Goal: Information Seeking & Learning: Learn about a topic

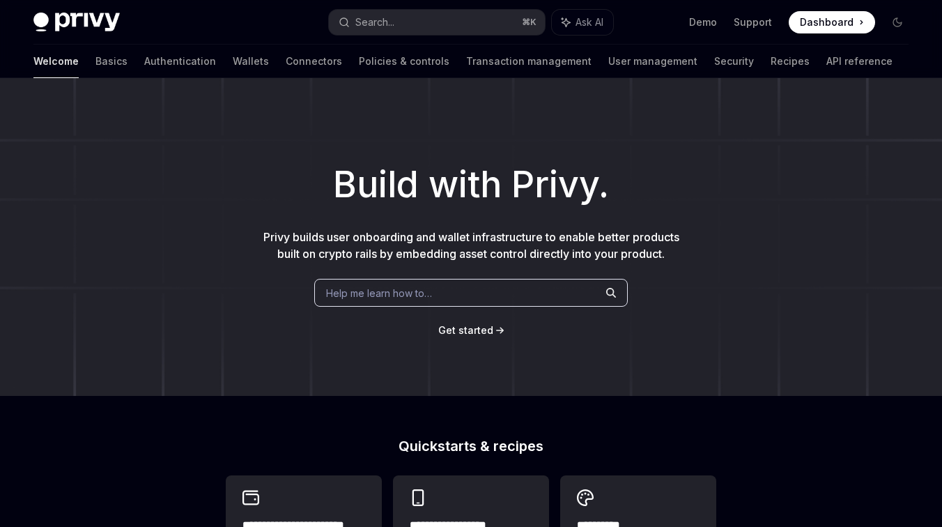
click at [470, 292] on div "Help me learn how to…" at bounding box center [470, 293] width 313 height 28
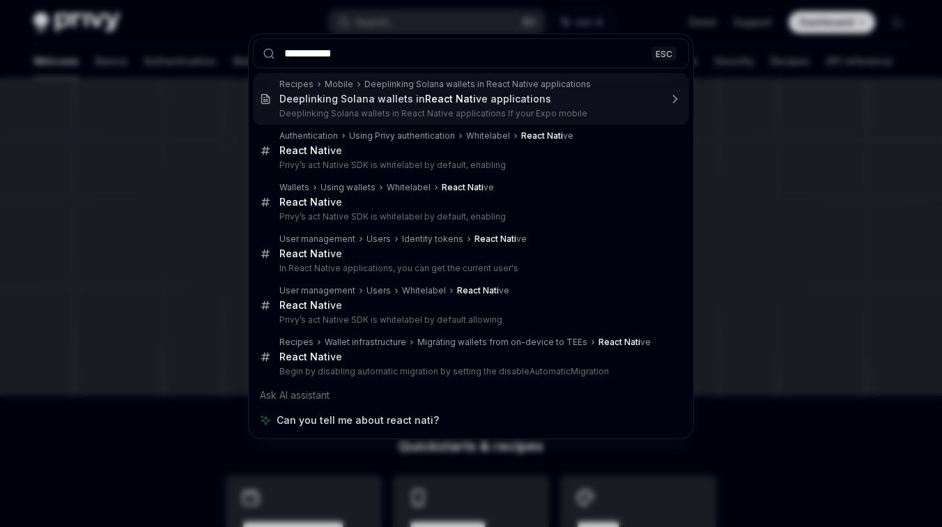
type input "**********"
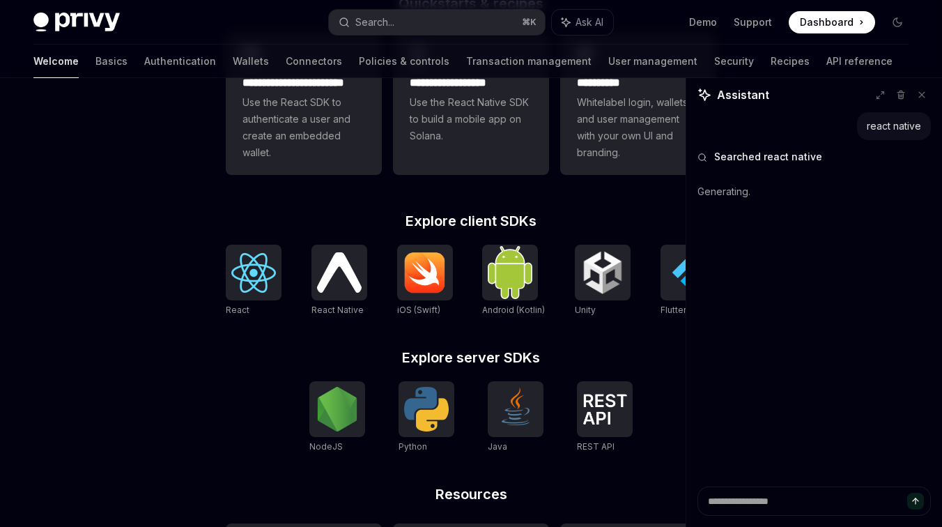
scroll to position [486, 0]
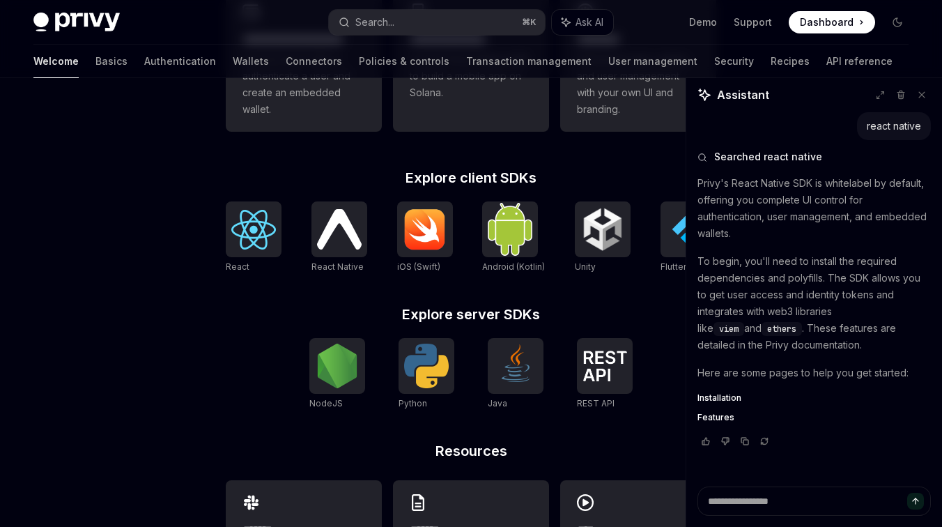
type textarea "*"
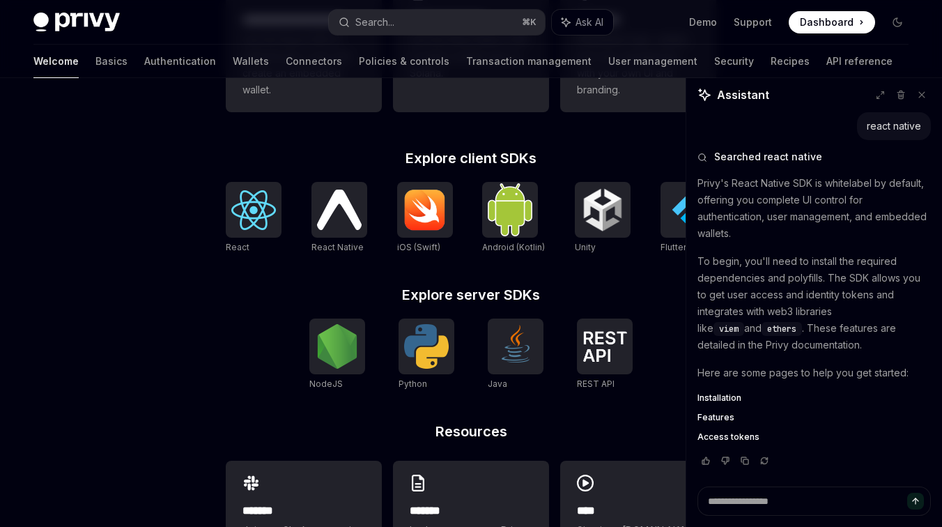
scroll to position [485, 0]
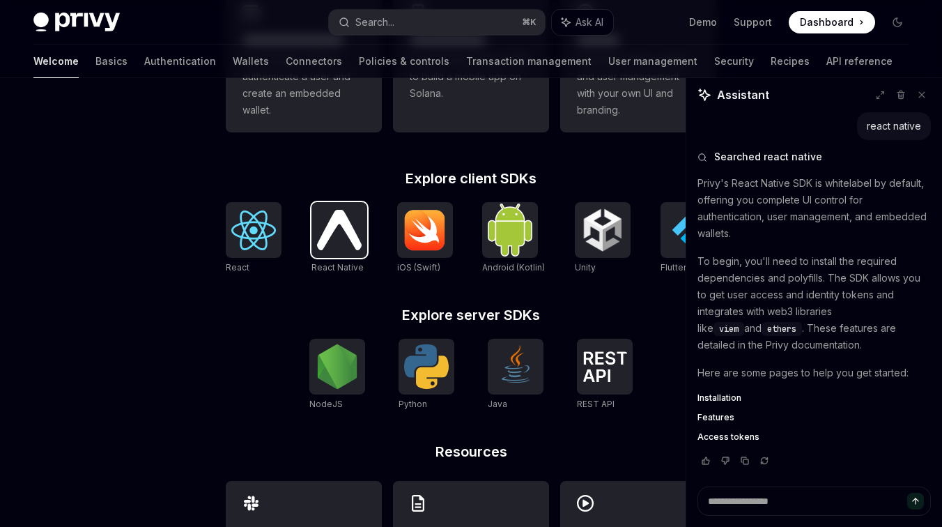
click at [340, 222] on img at bounding box center [339, 230] width 45 height 40
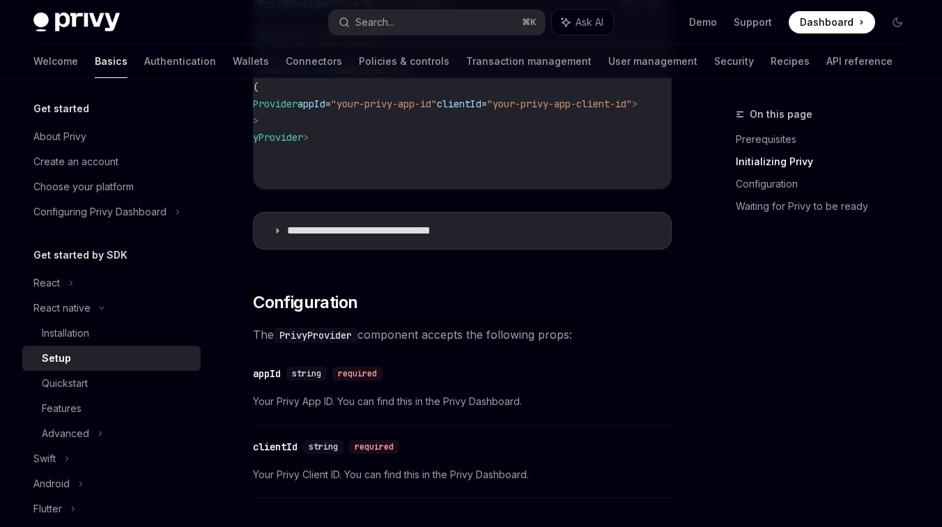
scroll to position [605, 0]
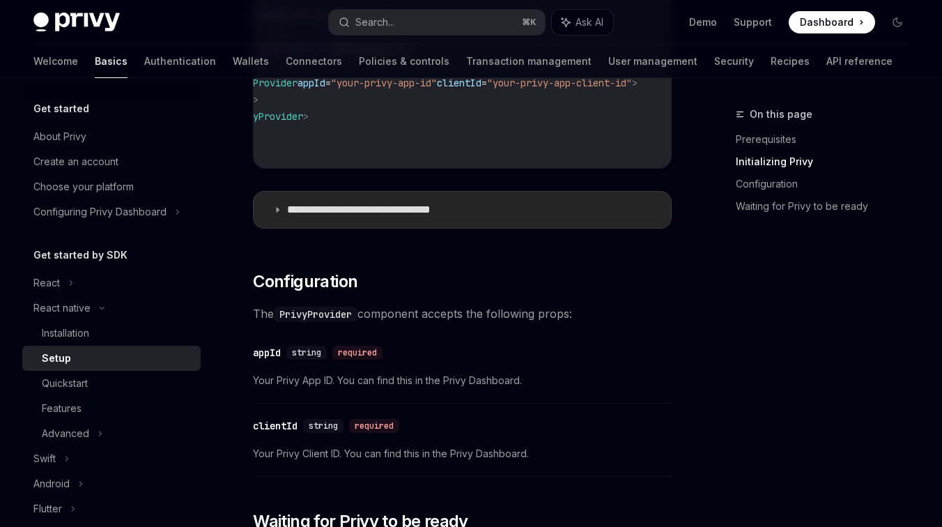
click at [442, 217] on p "**********" at bounding box center [381, 210] width 188 height 14
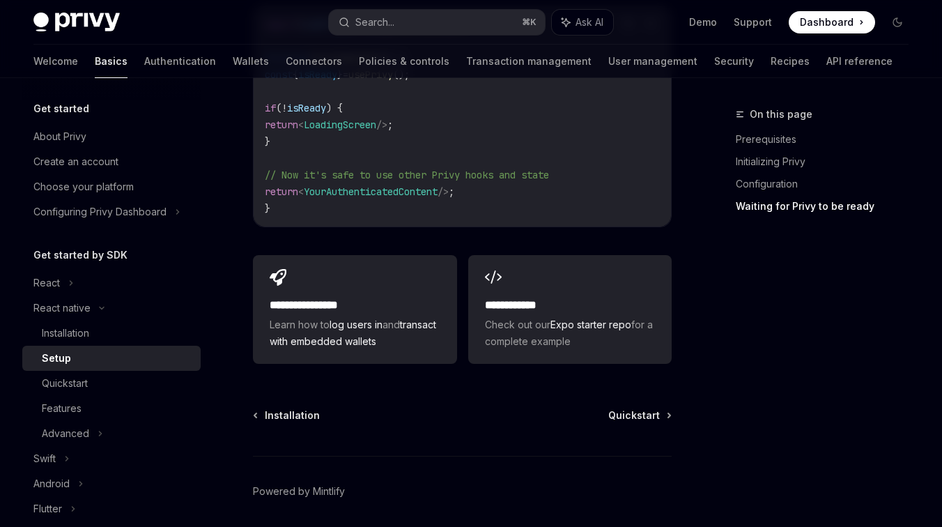
scroll to position [2308, 0]
click at [55, 444] on div "Advanced" at bounding box center [111, 433] width 178 height 25
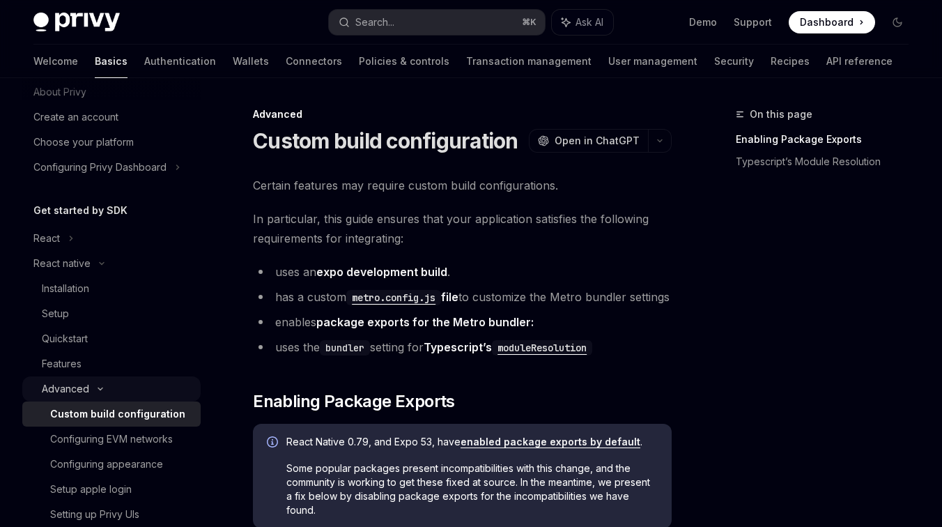
scroll to position [52, 0]
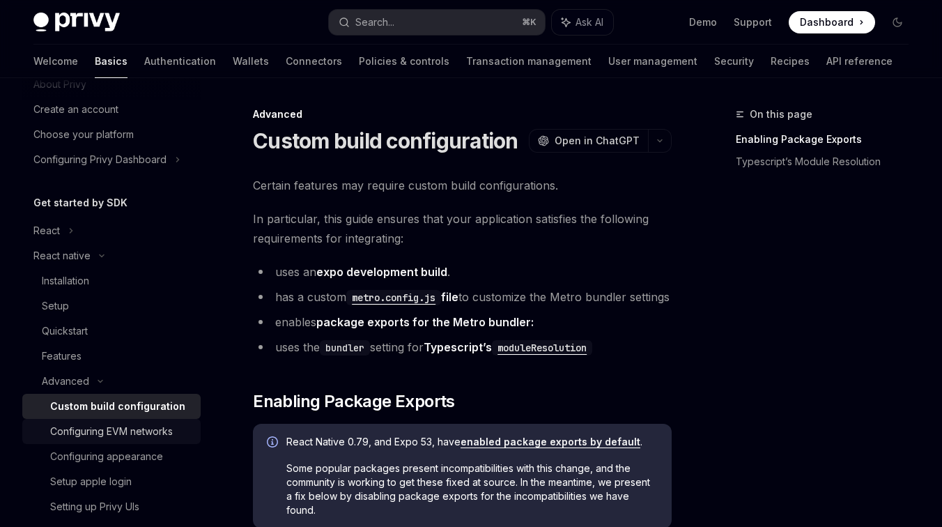
click at [70, 438] on div "Configuring EVM networks" at bounding box center [111, 431] width 123 height 17
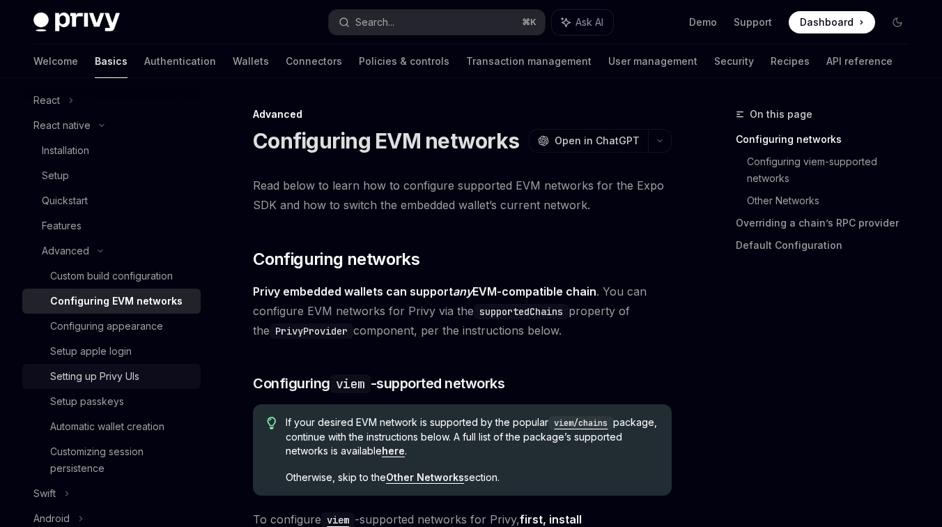
scroll to position [187, 0]
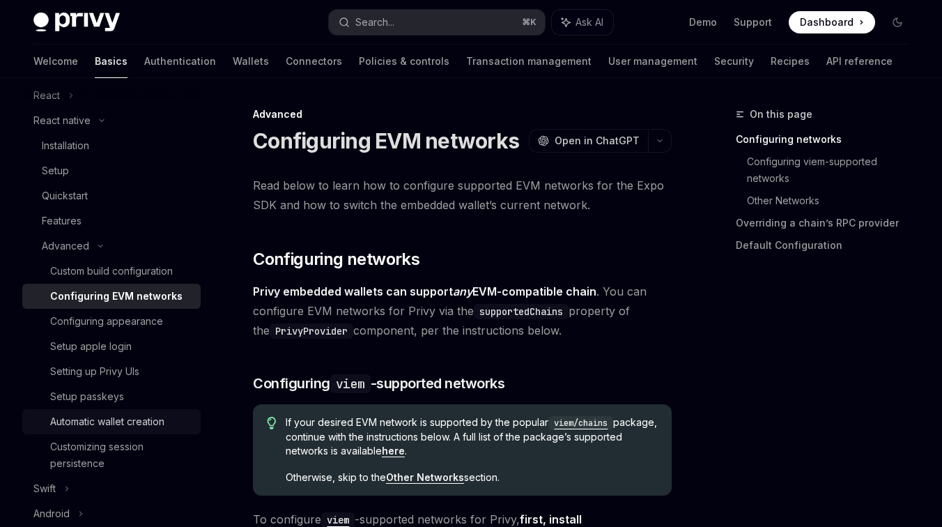
click at [79, 430] on link "Automatic wallet creation" at bounding box center [111, 421] width 178 height 25
type textarea "*"
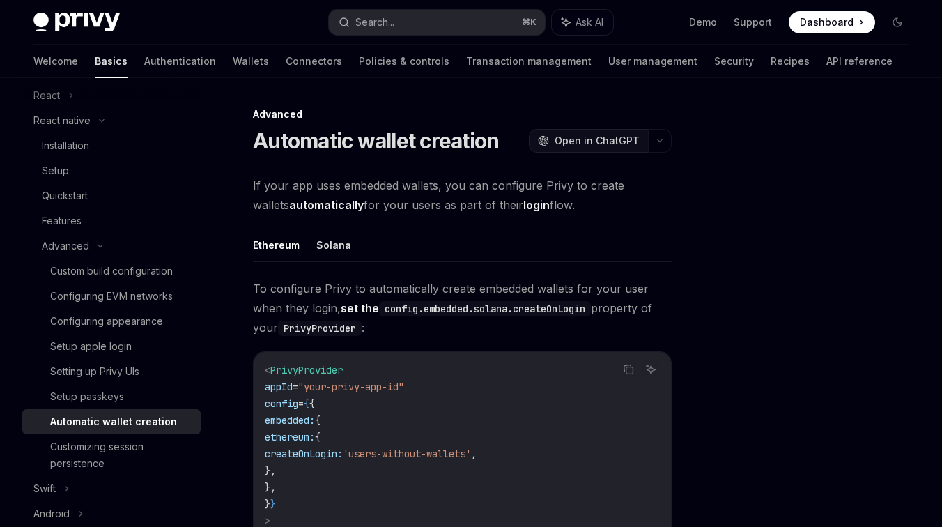
click at [580, 148] on button "OpenAI Open in ChatGPT" at bounding box center [588, 141] width 119 height 24
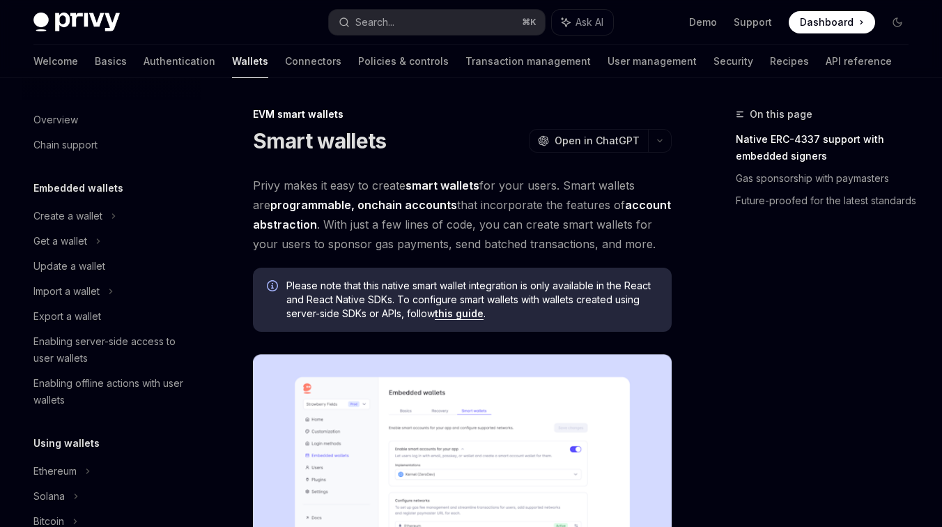
scroll to position [294, 0]
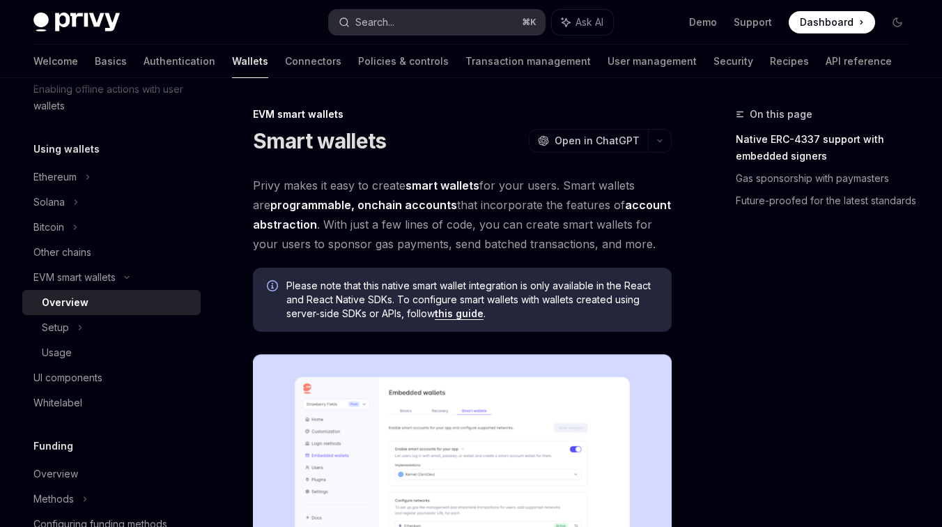
click at [374, 10] on button "Search... ⌘ K" at bounding box center [437, 22] width 216 height 25
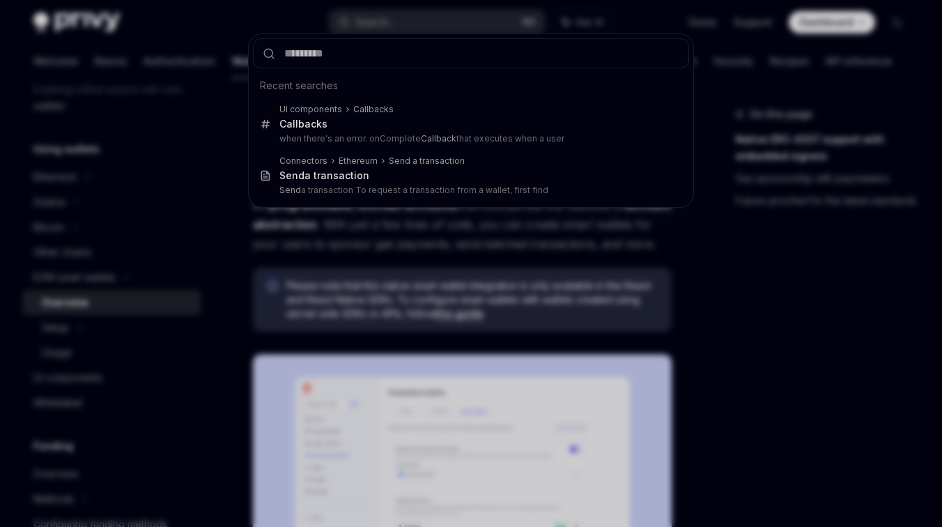
type input "**********"
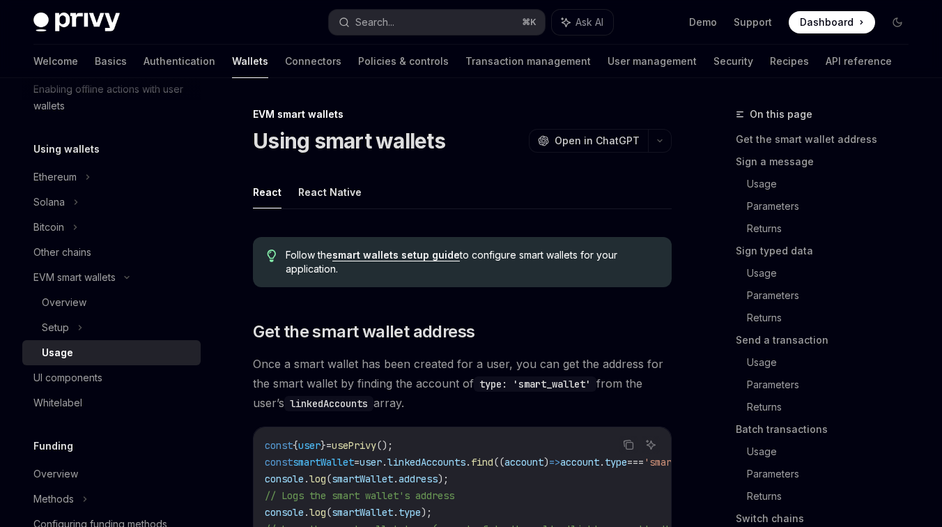
type textarea "*"
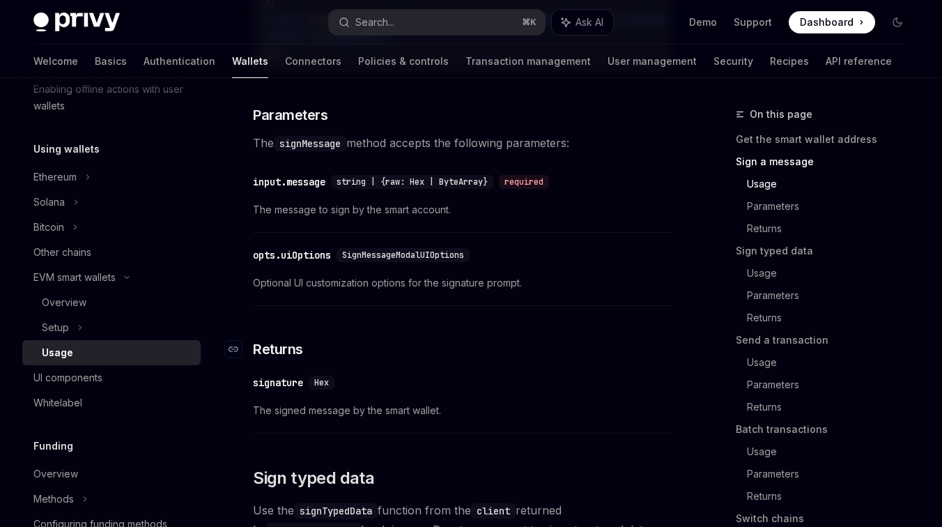
scroll to position [931, 0]
